Goal: Task Accomplishment & Management: Manage account settings

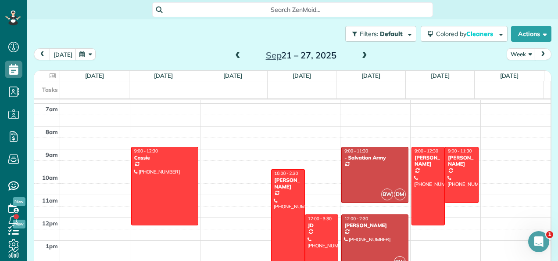
scroll to position [149, 0]
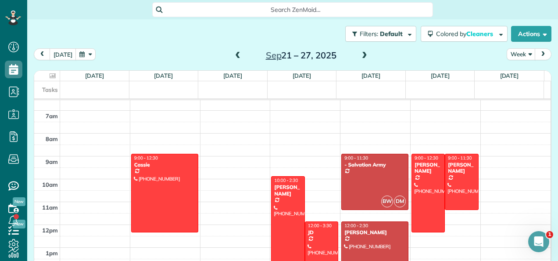
click at [237, 55] on span at bounding box center [238, 56] width 10 height 8
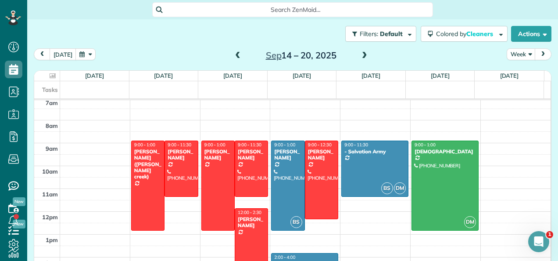
scroll to position [161, 0]
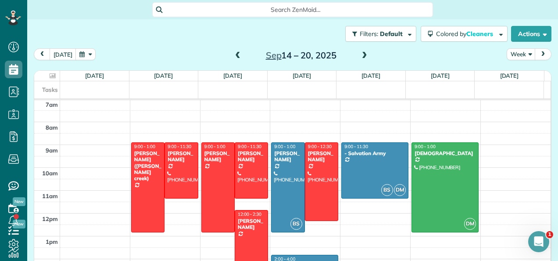
click at [234, 53] on span at bounding box center [238, 56] width 10 height 8
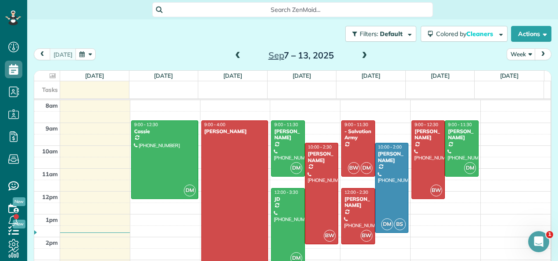
scroll to position [172, 0]
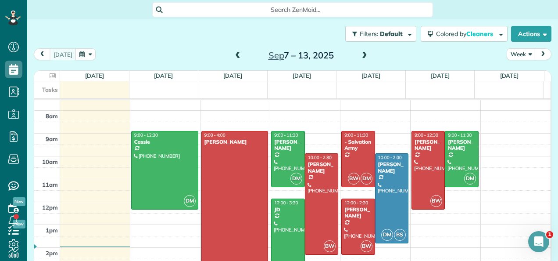
click at [363, 56] on span at bounding box center [365, 56] width 10 height 8
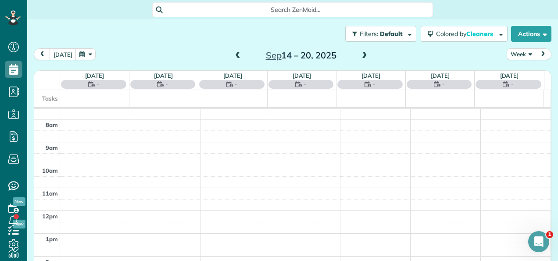
scroll to position [158, 0]
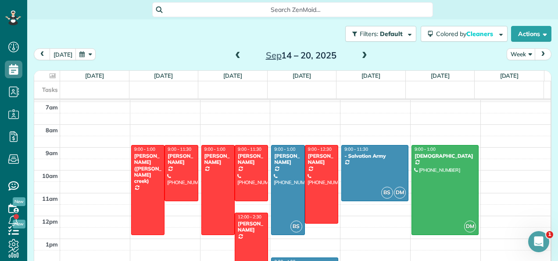
click at [362, 61] on span at bounding box center [365, 55] width 10 height 13
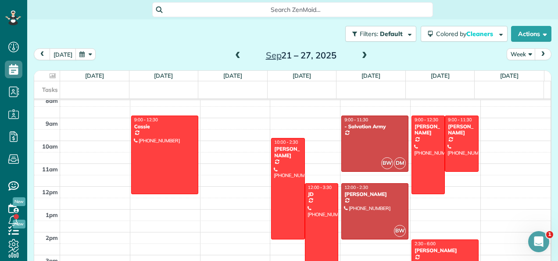
scroll to position [187, 0]
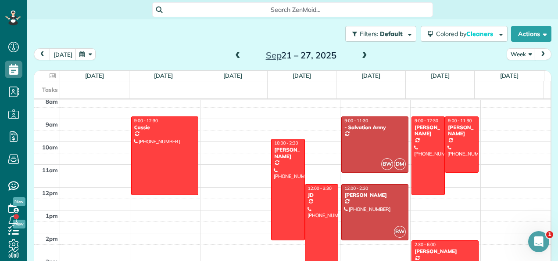
click at [236, 55] on span at bounding box center [238, 56] width 10 height 8
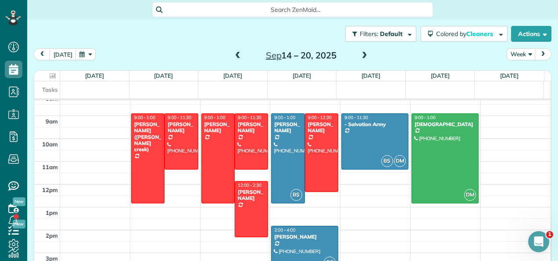
scroll to position [190, 0]
click at [364, 52] on span at bounding box center [365, 56] width 10 height 8
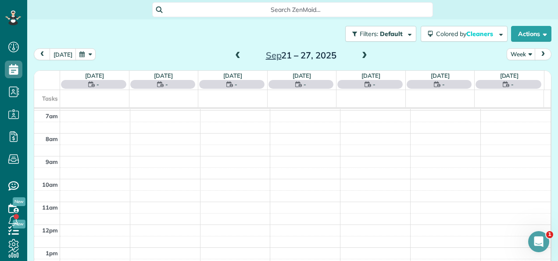
click at [362, 58] on span at bounding box center [365, 56] width 10 height 8
click at [361, 61] on span at bounding box center [365, 55] width 10 height 13
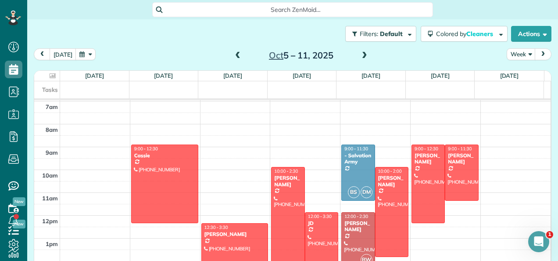
click at [360, 59] on span at bounding box center [365, 56] width 10 height 8
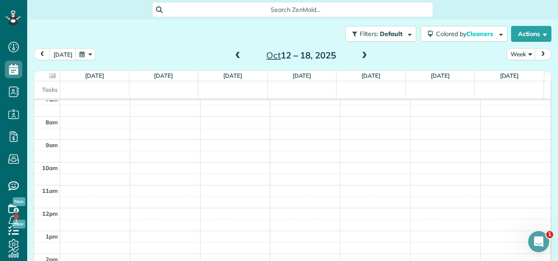
scroll to position [168, 0]
click at [233, 56] on span at bounding box center [238, 56] width 10 height 8
click at [235, 54] on span at bounding box center [238, 56] width 10 height 8
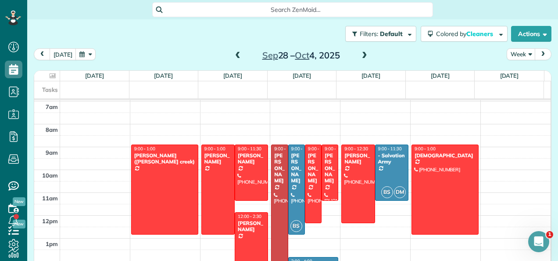
click at [363, 55] on span at bounding box center [365, 56] width 10 height 8
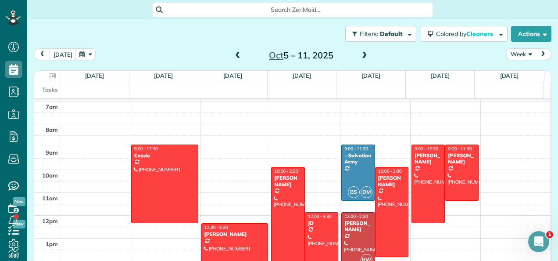
click at [362, 60] on span at bounding box center [365, 55] width 10 height 13
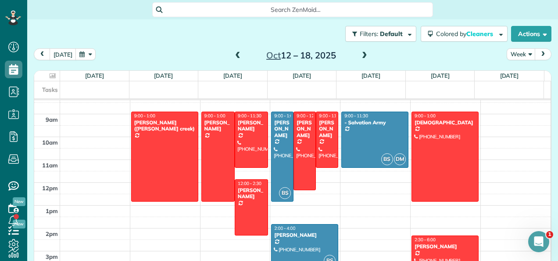
scroll to position [190, 0]
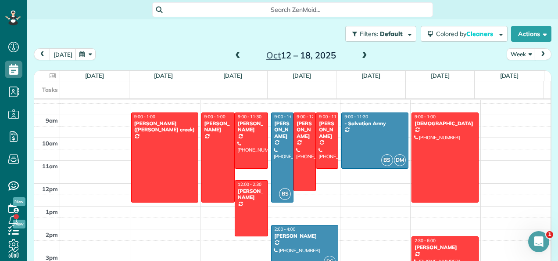
click at [234, 57] on span at bounding box center [238, 56] width 10 height 8
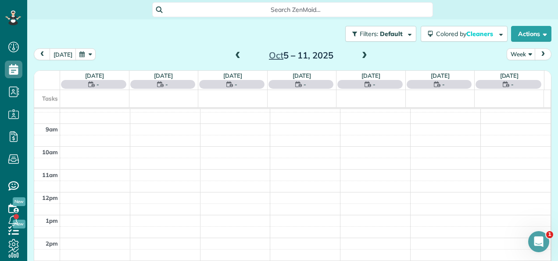
scroll to position [158, 0]
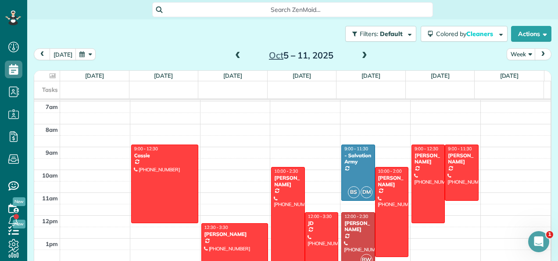
click at [234, 57] on span at bounding box center [238, 56] width 10 height 8
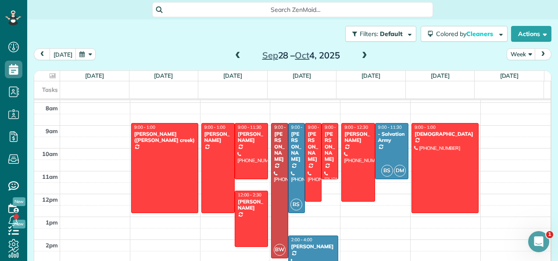
scroll to position [3, 0]
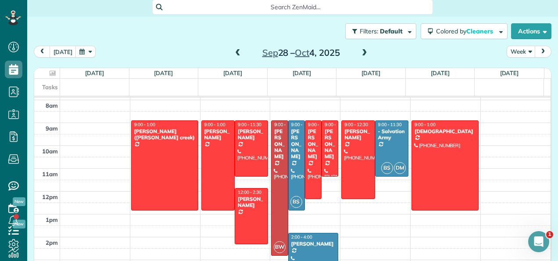
click at [362, 53] on span at bounding box center [365, 53] width 10 height 8
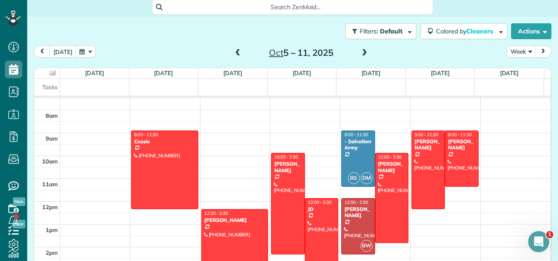
scroll to position [169, 0]
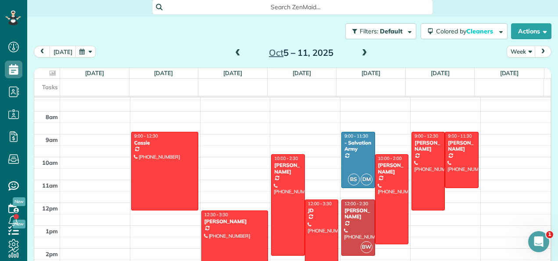
click at [360, 57] on span at bounding box center [365, 53] width 10 height 13
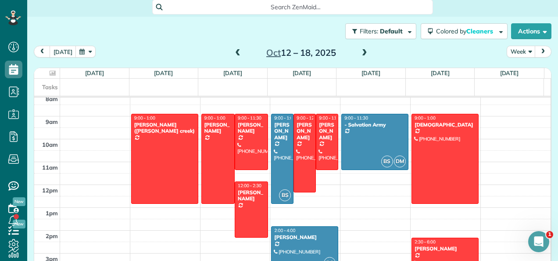
scroll to position [188, 0]
